Goal: Transaction & Acquisition: Purchase product/service

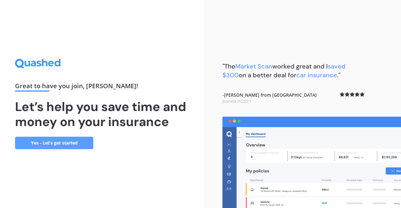
click at [71, 138] on link "Yes - Let’s get started" at bounding box center [54, 143] width 78 height 13
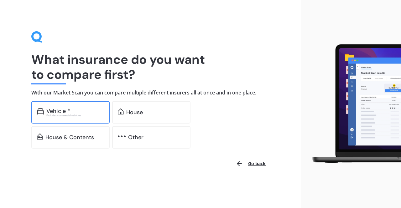
click at [89, 116] on div "Excludes commercial vehicles" at bounding box center [75, 115] width 58 height 3
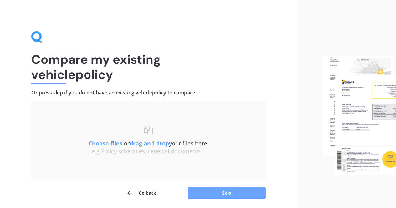
click at [195, 193] on button "Skip" at bounding box center [227, 193] width 78 height 12
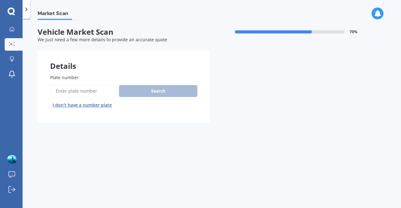
click at [79, 87] on input "Plate number" at bounding box center [83, 91] width 66 height 13
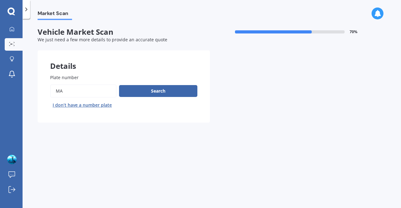
type input "m"
type input "h"
type input "qhd567"
click at [0, 0] on button "Next" at bounding box center [0, 0] width 0 height 0
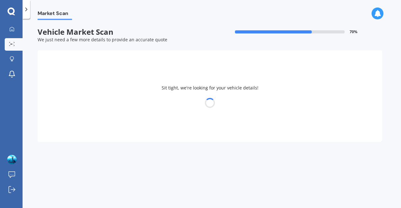
select select "NISSAN"
select select "SKYLINE"
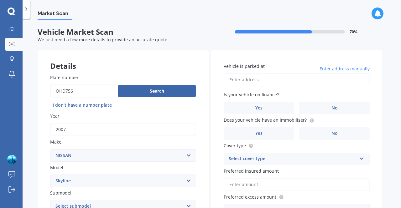
type input "qhd756"
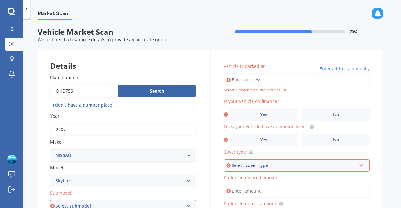
scroll to position [1, 0]
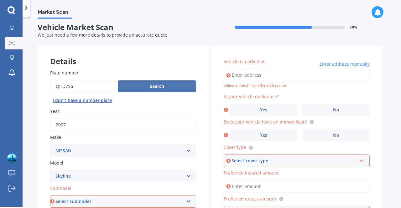
click at [137, 89] on button "Search" at bounding box center [157, 86] width 78 height 12
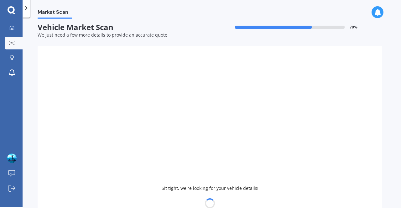
type input "1992"
select select
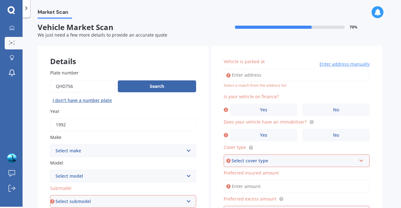
click at [101, 82] on input "Plate number" at bounding box center [82, 86] width 65 height 13
type input "qhd657"
click at [150, 90] on button "Search" at bounding box center [157, 86] width 78 height 12
click at [97, 84] on input "Plate number" at bounding box center [82, 86] width 65 height 13
type input "q"
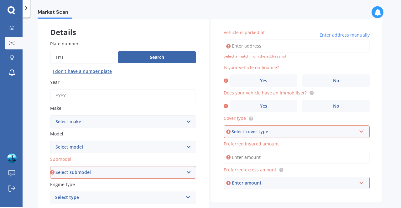
scroll to position [32, 0]
type input "h"
type input "qhd576"
click at [145, 57] on button "Search" at bounding box center [157, 58] width 78 height 12
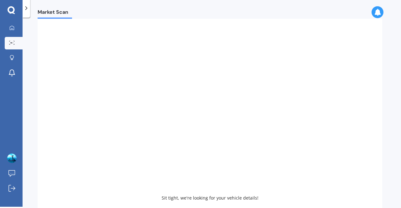
type input "2019"
select select "TOYOTA"
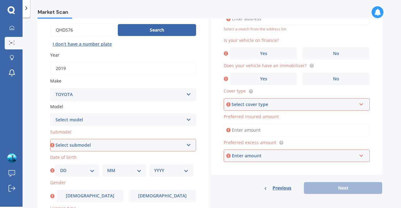
scroll to position [67, 0]
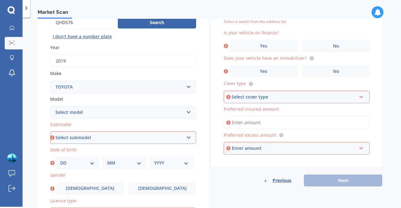
click at [148, 115] on select "Select model 4 Runner 86 Allex Allion Alphard Altezza Aqua Aristo Aurion Auris …" at bounding box center [123, 112] width 146 height 13
select select "COROLLA"
click at [50, 106] on select "Select model 4 Runner 86 Allex Allion Alphard Altezza Aqua Aristo Aurion Auris …" at bounding box center [123, 112] width 146 height 13
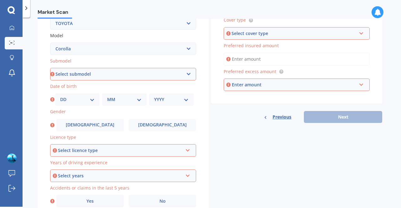
scroll to position [131, 0]
click at [85, 73] on select "Select submodel (All other) Axio Diesel Fielder 2WD Fielder 4WD FXGT GL GLX 1.8…" at bounding box center [123, 74] width 146 height 13
select select "HYBRID"
click at [50, 68] on select "Select submodel (All other) Axio Diesel Fielder 2WD Fielder 4WD FXGT GL GLX 1.8…" at bounding box center [123, 74] width 146 height 13
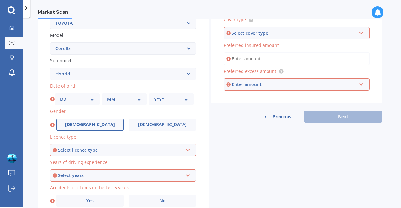
click at [79, 124] on label "Male" at bounding box center [89, 125] width 67 height 13
click at [0, 0] on input "Male" at bounding box center [0, 0] width 0 height 0
click at [76, 147] on div "Select licence type NZ Full NZ Restricted NZ Learners Australia United Kingdom …" at bounding box center [123, 150] width 146 height 13
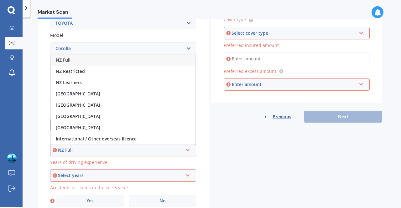
click at [67, 59] on span "NZ Full" at bounding box center [63, 60] width 15 height 6
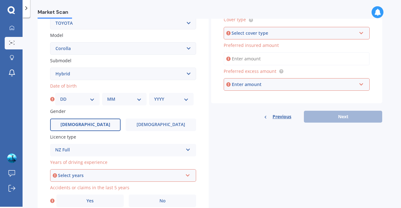
scroll to position [161, 0]
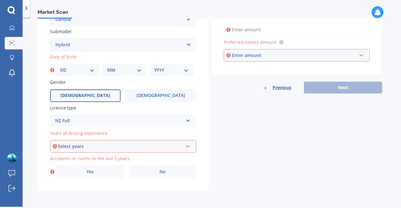
click at [70, 144] on div "Select years" at bounding box center [120, 146] width 125 height 7
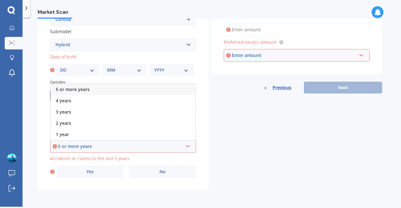
click at [75, 90] on span "5 or more years" at bounding box center [73, 89] width 34 height 6
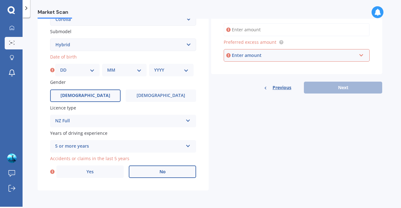
click at [145, 172] on label "No" at bounding box center [162, 172] width 67 height 13
click at [0, 0] on input "No" at bounding box center [0, 0] width 0 height 0
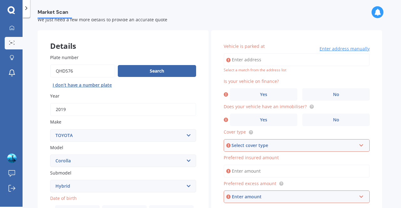
scroll to position [0, 0]
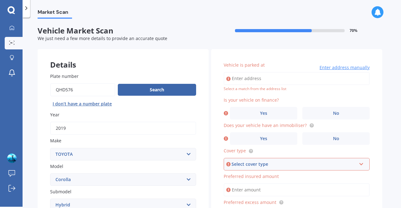
drag, startPoint x: 230, startPoint y: 78, endPoint x: 237, endPoint y: 79, distance: 7.3
click at [237, 79] on div "Enter address manually" at bounding box center [297, 78] width 146 height 13
click at [237, 79] on input "Vehicle is parked at" at bounding box center [297, 78] width 146 height 13
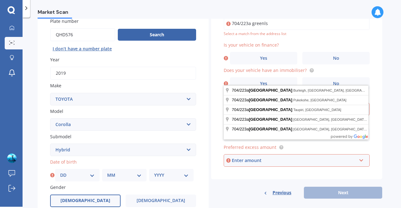
scroll to position [52, 0]
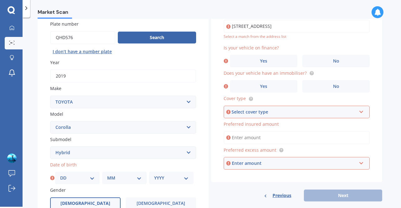
type input "704/223 Green Lane West, Epsom, Auckland 1051"
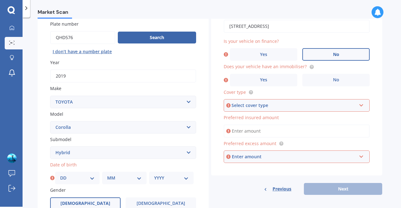
click at [321, 55] on label "No" at bounding box center [335, 54] width 67 height 13
click at [0, 0] on input "No" at bounding box center [0, 0] width 0 height 0
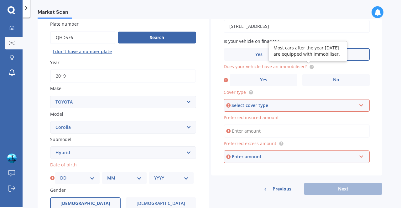
click at [309, 69] on circle at bounding box center [311, 67] width 4 height 4
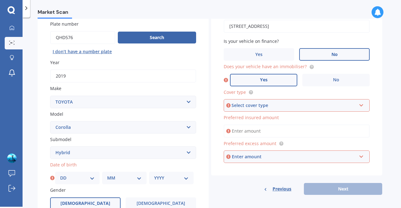
click at [287, 79] on label "Yes" at bounding box center [263, 80] width 67 height 13
click at [0, 0] on input "Yes" at bounding box center [0, 0] width 0 height 0
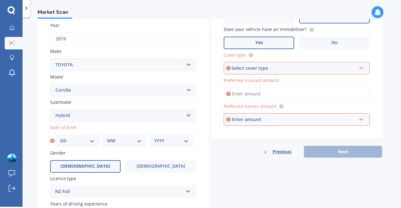
scroll to position [90, 0]
click at [273, 66] on div "Select cover type" at bounding box center [293, 68] width 125 height 7
click at [263, 83] on div "Comprehensive" at bounding box center [296, 79] width 145 height 11
click at [253, 92] on input "Preferred insured amount" at bounding box center [297, 93] width 146 height 13
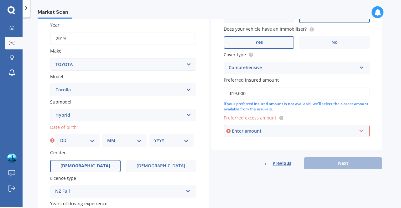
type input "$19,000"
click at [268, 132] on div "Enter amount" at bounding box center [294, 131] width 125 height 7
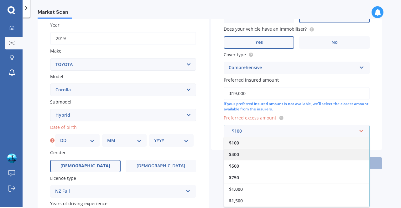
click at [255, 153] on div "$400" at bounding box center [296, 155] width 145 height 12
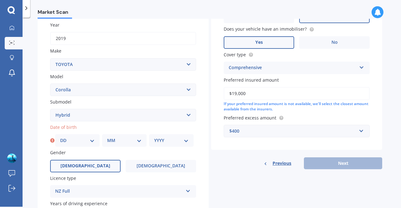
click at [279, 129] on div "$400" at bounding box center [292, 131] width 127 height 7
click at [390, 147] on div "Market Scan Vehicle Market Scan 70 % We just need a few more details to provide…" at bounding box center [212, 113] width 378 height 189
click at [287, 177] on div "Details Plate number Search I don’t have a number plate Year 2019 Make Select m…" at bounding box center [210, 110] width 344 height 302
click at [319, 167] on div "Previous Next" at bounding box center [296, 163] width 171 height 12
click at [65, 142] on select "DD 01 02 03 04 05 06 07 08 09 10 11 12 13 14 15 16 17 18 19 20 21 22 23 24 25 2…" at bounding box center [77, 140] width 34 height 7
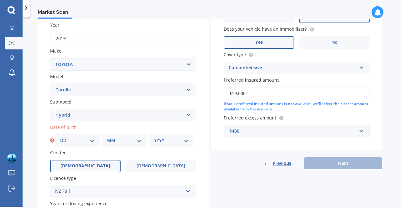
select select "12"
click at [106, 139] on div "MM 01 02 03 04 05 06 07 08 09 10 11 12" at bounding box center [124, 140] width 44 height 13
click at [111, 140] on select "MM 01 02 03 04 05 06 07 08 09 10 11 12" at bounding box center [124, 140] width 34 height 7
select select "12"
click at [170, 142] on select "YYYY 2025 2024 2023 2022 2021 2020 2019 2018 2017 2016 2015 2014 2013 2012 2011…" at bounding box center [171, 140] width 34 height 7
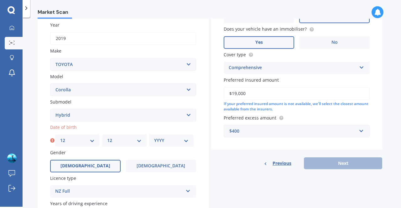
select select "1985"
click at [154, 138] on select "YYYY 2025 2024 2023 2022 2021 2020 2019 2018 2017 2016 2015 2014 2013 2012 2011…" at bounding box center [171, 140] width 34 height 7
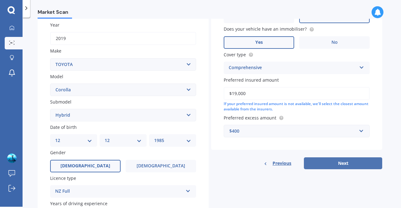
click at [328, 163] on button "Next" at bounding box center [343, 163] width 78 height 12
select select "12"
select select "1985"
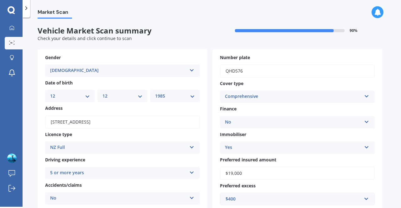
scroll to position [115, 0]
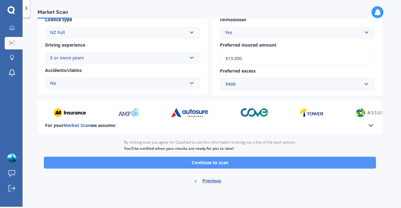
click at [242, 164] on button "Continue to scan" at bounding box center [210, 163] width 332 height 12
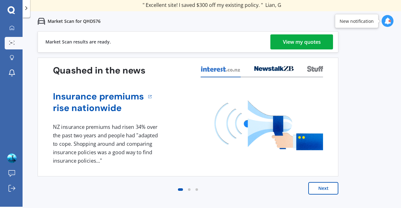
click at [283, 42] on div "View my quotes" at bounding box center [302, 41] width 38 height 15
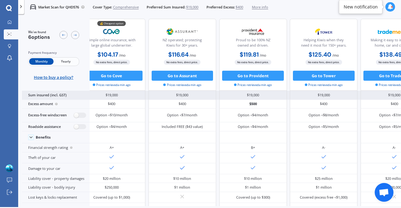
scroll to position [2, 0]
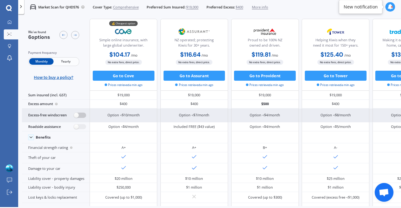
click at [81, 115] on label at bounding box center [80, 115] width 12 height 5
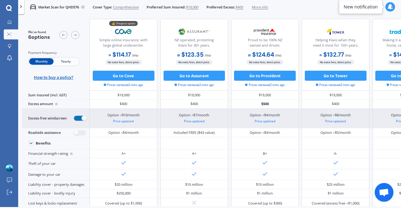
click at [76, 116] on label at bounding box center [80, 118] width 12 height 5
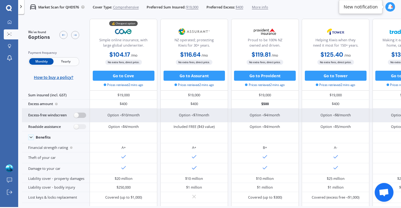
click at [81, 114] on label at bounding box center [80, 115] width 12 height 5
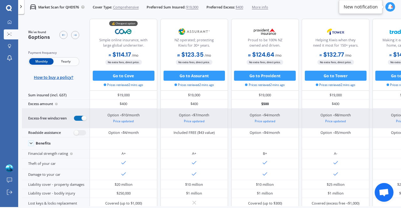
click at [75, 116] on label at bounding box center [80, 118] width 12 height 5
radio input "false"
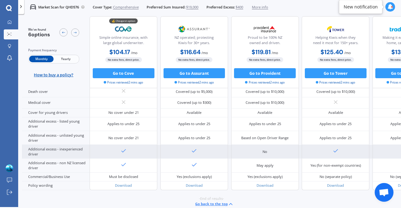
scroll to position [312, 0]
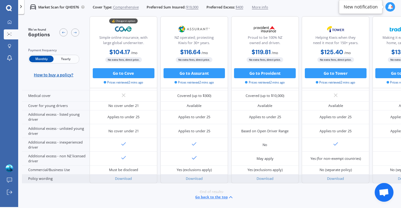
click at [153, 179] on div "Download" at bounding box center [124, 179] width 68 height 9
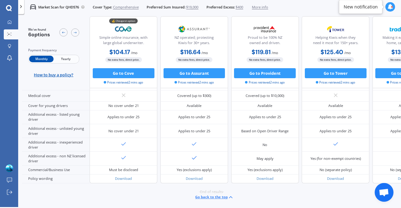
click at [206, 195] on button "Go back to the top" at bounding box center [214, 197] width 39 height 6
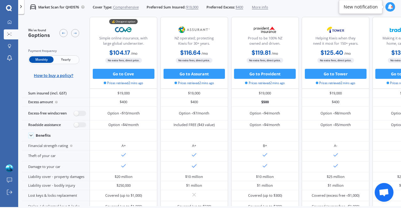
scroll to position [0, 0]
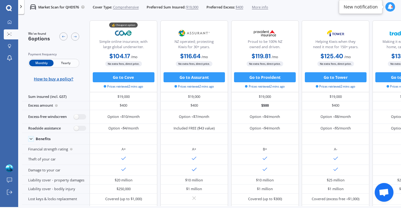
click at [66, 63] on span "Yearly" at bounding box center [66, 63] width 24 height 7
